Goal: Information Seeking & Learning: Find specific fact

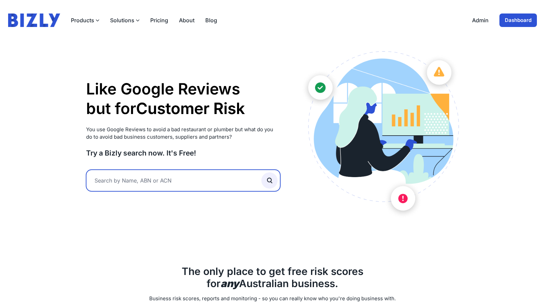
click at [147, 181] on input "text" at bounding box center [183, 181] width 194 height 22
type input "25fifteen"
click at [261, 172] on button "submit" at bounding box center [269, 180] width 16 height 16
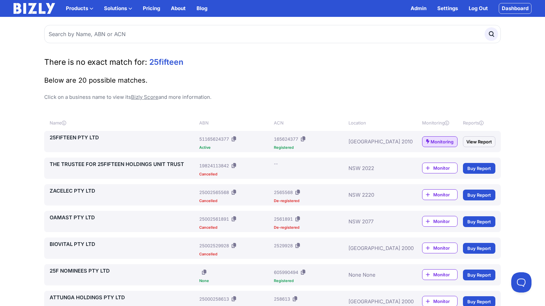
click at [90, 142] on div "25FIFTEEN PTY LTD" at bounding box center [123, 142] width 147 height 16
click at [91, 135] on link "25FIFTEEN PTY LTD" at bounding box center [123, 138] width 147 height 8
